Goal: Use online tool/utility: Use online tool/utility

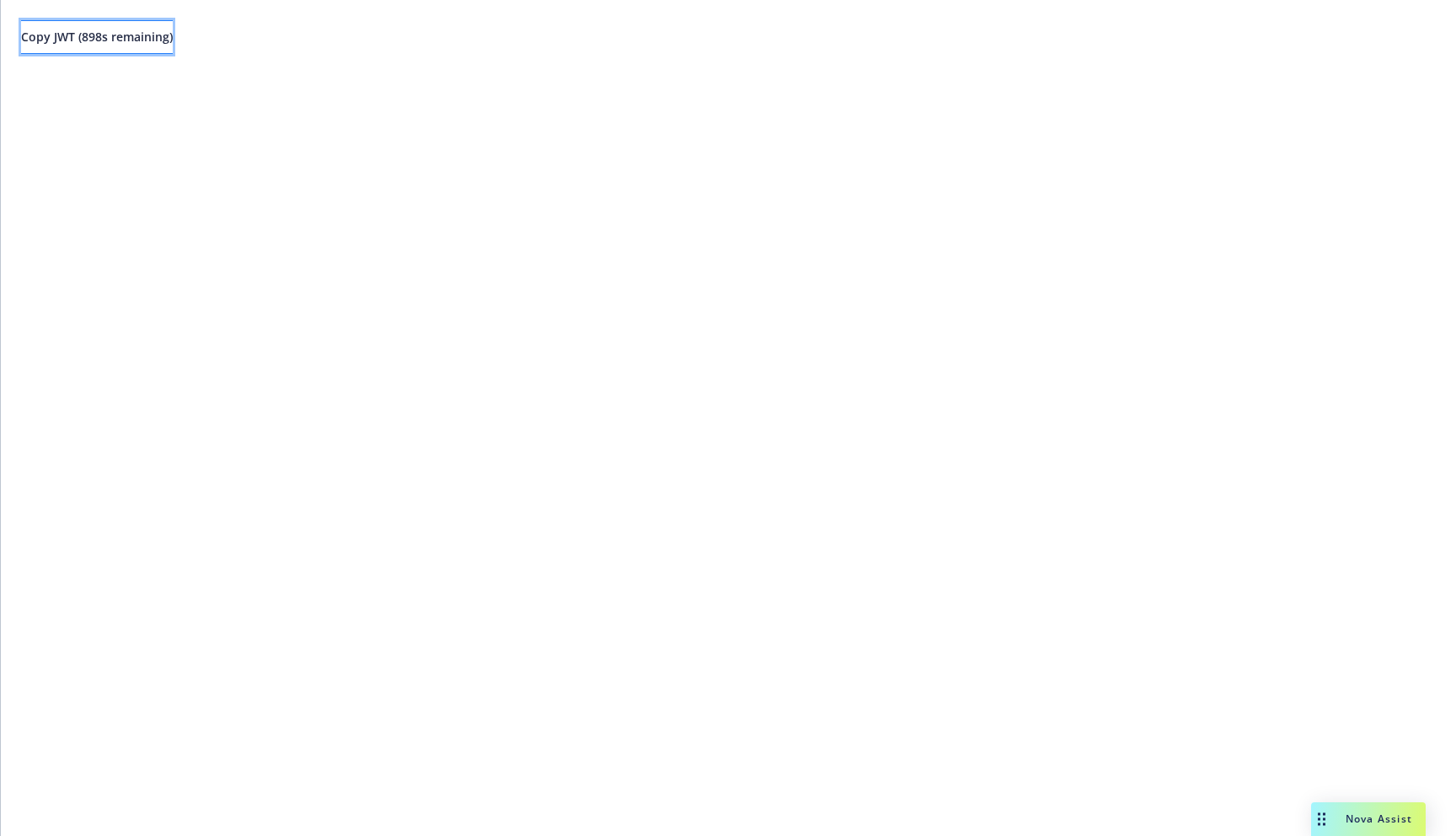
click at [172, 51] on button "Copy JWT ( 898 s remaining)" at bounding box center [97, 37] width 152 height 33
